Goal: Task Accomplishment & Management: Complete application form

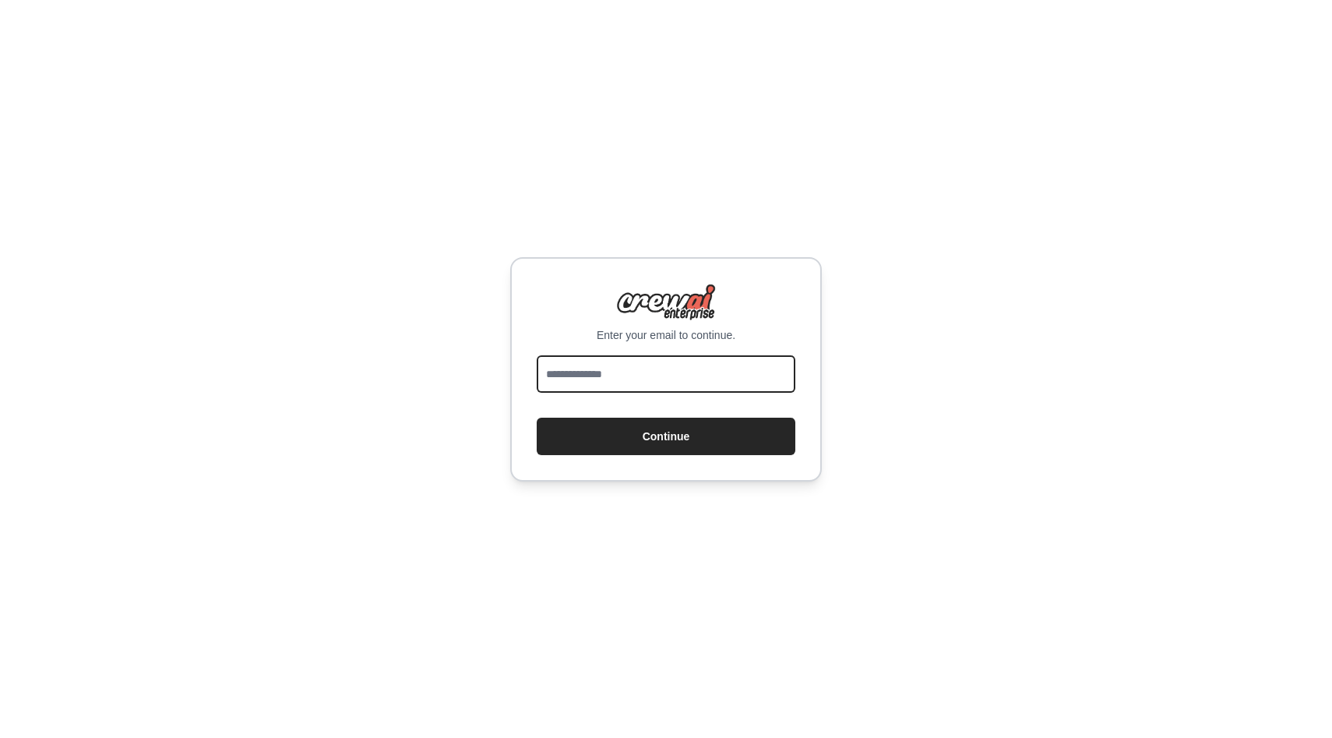
click at [649, 379] on input "email" at bounding box center [666, 373] width 259 height 37
type input "**********"
click at [537, 418] on button "Continue" at bounding box center [666, 436] width 259 height 37
